Goal: Find specific fact: Find specific fact

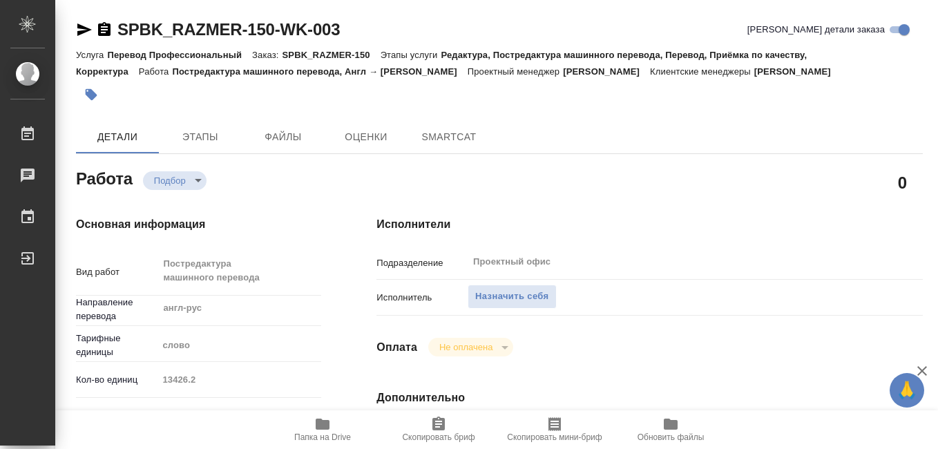
type textarea "x"
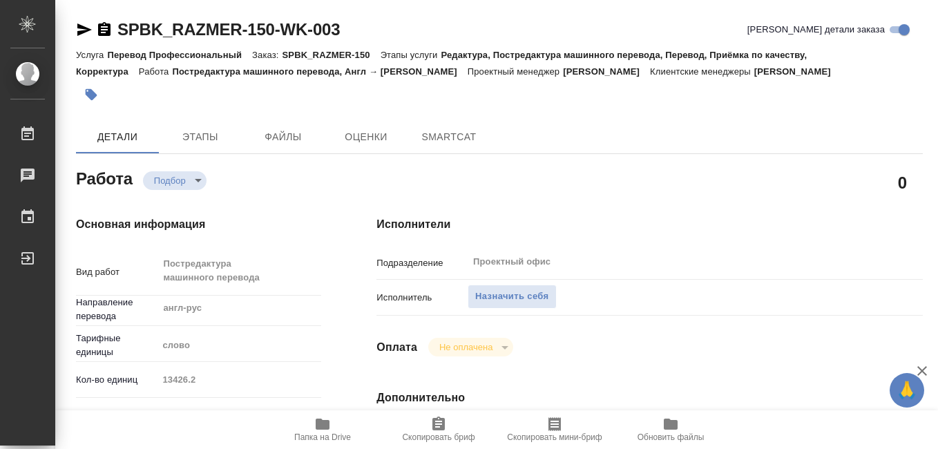
type textarea "x"
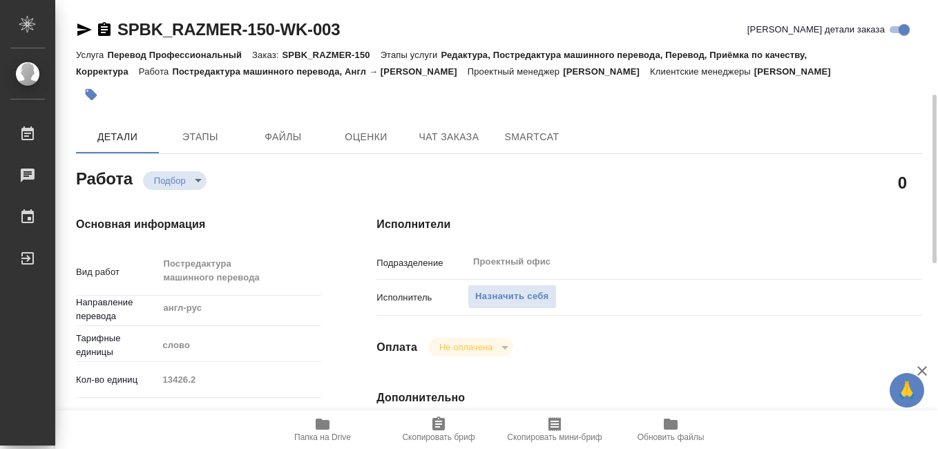
scroll to position [207, 0]
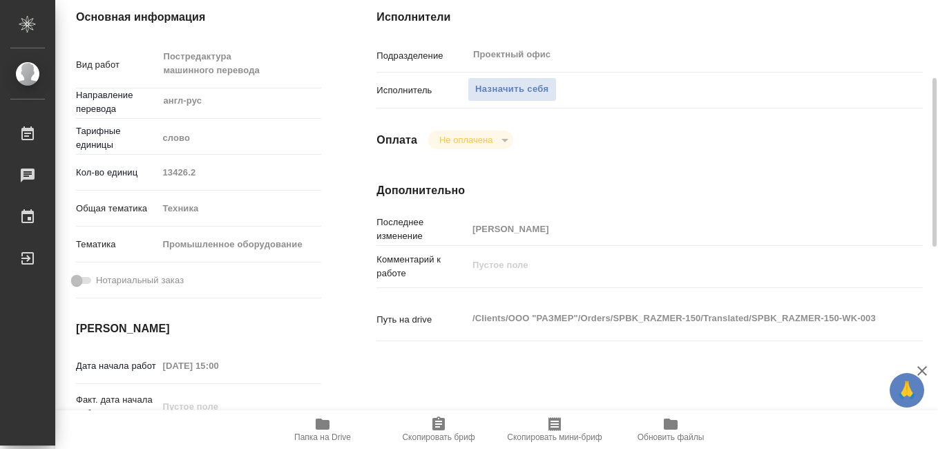
type textarea "x"
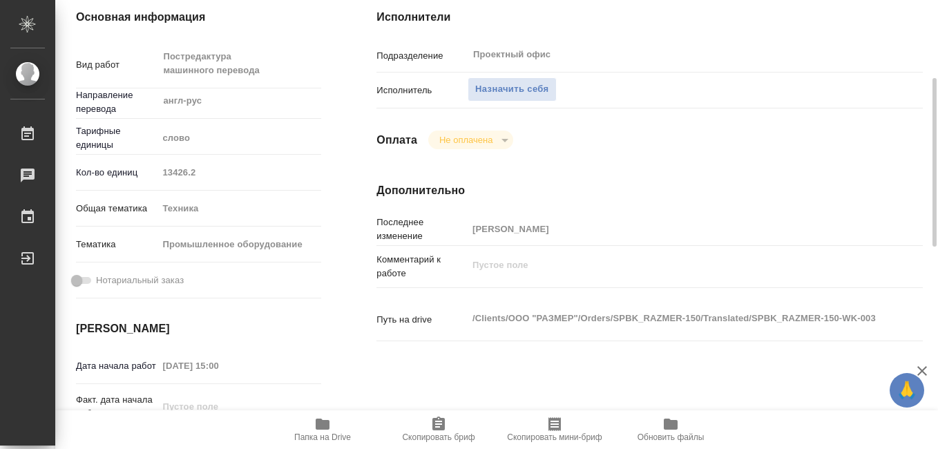
type textarea "x"
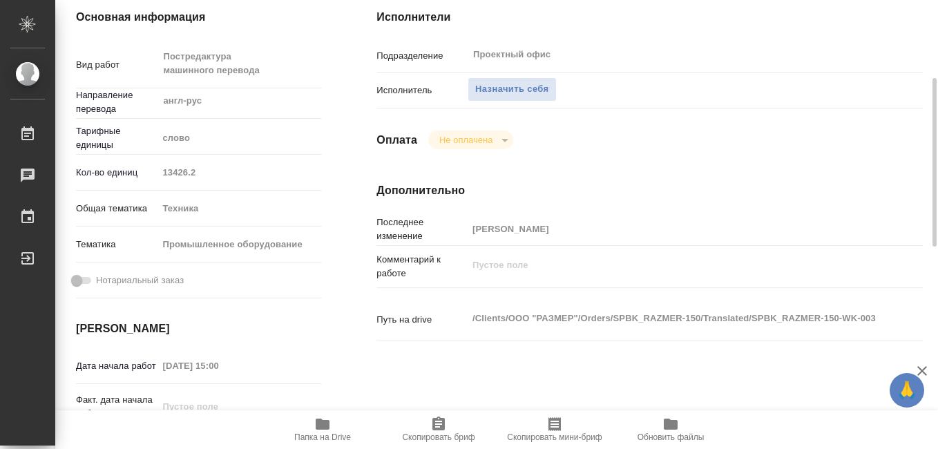
click at [318, 428] on icon "button" at bounding box center [323, 424] width 14 height 11
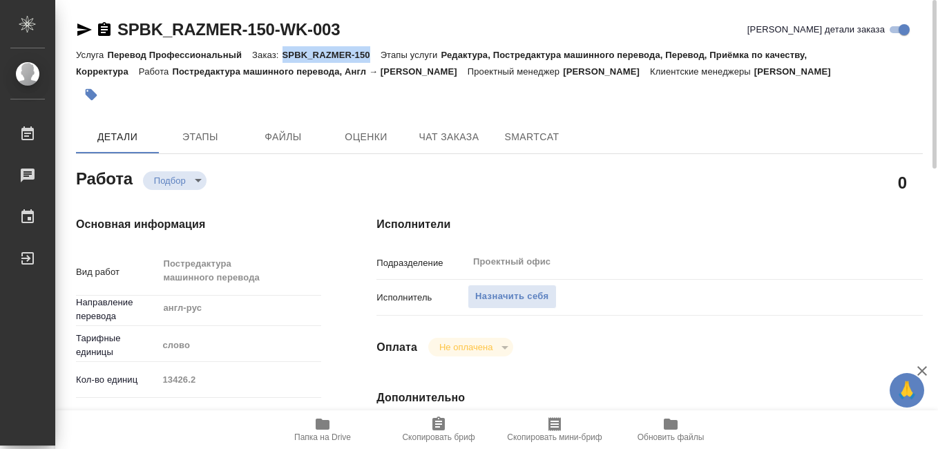
drag, startPoint x: 288, startPoint y: 56, endPoint x: 368, endPoint y: 58, distance: 80.2
click at [368, 58] on p "SPBK_RAZMER-150" at bounding box center [332, 55] width 98 height 10
copy p "SPBK_RAZMER-150"
